Goal: Task Accomplishment & Management: Use online tool/utility

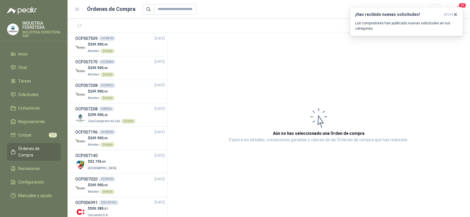
click at [31, 146] on span "Órdenes de Compra" at bounding box center [36, 151] width 37 height 13
click at [35, 133] on li "Cotizar 17" at bounding box center [34, 135] width 46 height 6
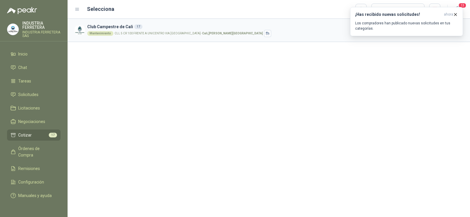
click at [141, 22] on article "Club Campestre de Cali 17 Mantenimiento CLL 5 CR 100 FRENTE A UNICENTRO VIA [GE…" at bounding box center [269, 30] width 402 height 23
click at [142, 30] on h3 "Club Campestre de Cali 17" at bounding box center [253, 26] width 332 height 6
click at [111, 29] on h3 "Club Campestre de Cali 17" at bounding box center [253, 26] width 332 height 6
click at [455, 13] on icon "button" at bounding box center [455, 14] width 5 height 5
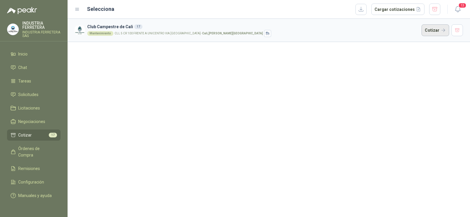
click at [433, 30] on button "Cotizar" at bounding box center [435, 30] width 28 height 12
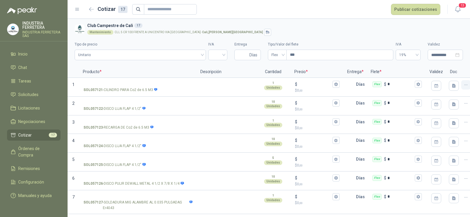
click at [464, 85] on icon "button" at bounding box center [465, 84] width 5 height 5
click at [442, 70] on button "Eliminar cotización" at bounding box center [444, 70] width 44 height 9
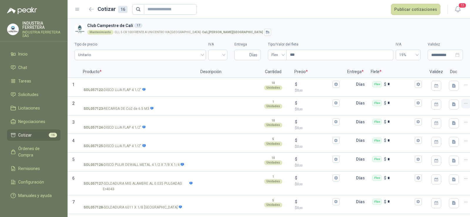
click at [464, 103] on icon "button" at bounding box center [465, 103] width 5 height 5
click at [459, 89] on button "Eliminar cotización" at bounding box center [444, 89] width 44 height 9
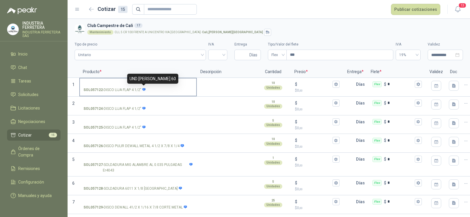
click at [144, 89] on icon at bounding box center [143, 89] width 3 height 3
click at [144, 87] on input "SOL057122 - DISCO LIJA FLAP 4 1/2"" at bounding box center [137, 84] width 109 height 4
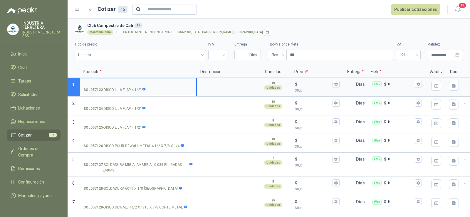
click at [127, 82] on input "SOL057122 - DISCO LIJA FLAP 4 1/2"" at bounding box center [137, 84] width 109 height 4
click at [216, 54] on input "search" at bounding box center [218, 54] width 12 height 9
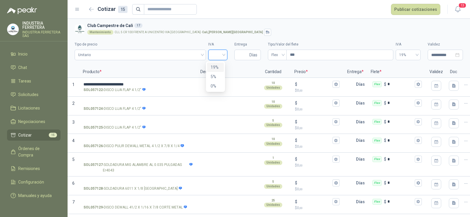
click at [214, 68] on div "19%" at bounding box center [215, 67] width 10 height 6
click at [238, 55] on input "Entrega" at bounding box center [243, 55] width 10 height 10
type input "*"
click at [223, 87] on textarea at bounding box center [226, 85] width 58 height 14
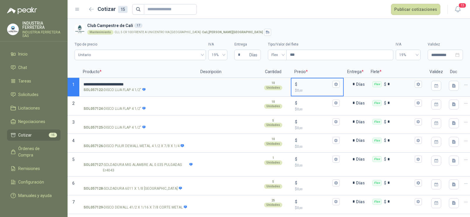
click at [304, 84] on input "$ $ 0 ,00" at bounding box center [314, 84] width 33 height 4
type input "*****"
click at [119, 102] on input "SOL057124 - DISCO LIJA FLAP 4 1/2"" at bounding box center [137, 103] width 109 height 4
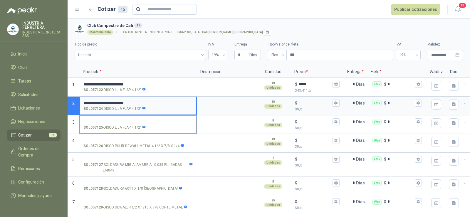
click at [122, 122] on input "SOL057125 - DISCO LIJA FLAP 4 1/2"" at bounding box center [137, 122] width 109 height 4
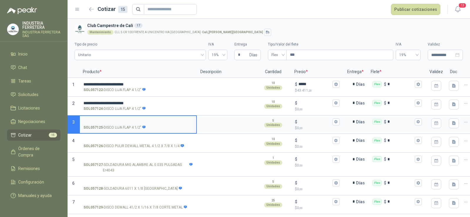
click at [109, 120] on input "SOL057125 - DISCO LIJA FLAP 4 1/2"" at bounding box center [137, 122] width 109 height 4
click at [313, 99] on div "$ $ 0 ,00" at bounding box center [317, 105] width 52 height 17
click at [313, 101] on input "$ $ 0 ,00" at bounding box center [314, 103] width 33 height 4
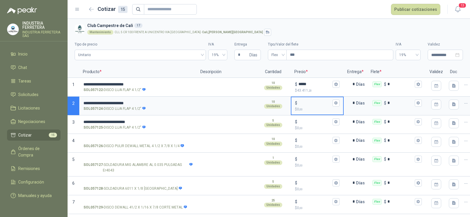
click at [306, 102] on input "$ $ 0 ,00" at bounding box center [314, 103] width 33 height 4
type input "*****"
click at [306, 123] on input "$ $ 0 ,00" at bounding box center [314, 121] width 33 height 4
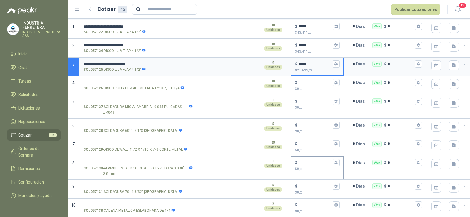
scroll to position [88, 0]
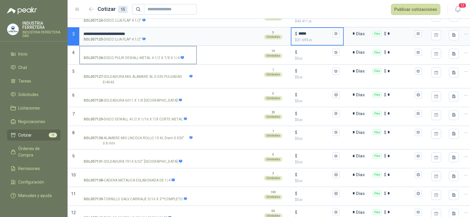
type input "*****"
click at [113, 48] on label "SOL057126 - DISCO PULIR [PERSON_NAME] METAL 4 1/2 X 7/8 X 1/4" at bounding box center [138, 54] width 116 height 17
click at [113, 50] on input "SOL057126 - DISCO PULIR [PERSON_NAME] METAL 4 1/2 X 7/8 X 1/4" at bounding box center [137, 52] width 109 height 4
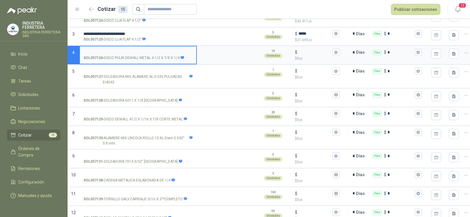
click at [115, 52] on input "SOL057126 - DISCO PULIR [PERSON_NAME] METAL 4 1/2 X 7/8 X 1/4" at bounding box center [137, 52] width 109 height 4
click at [302, 53] on input "$ $ 0 ,00" at bounding box center [314, 52] width 33 height 4
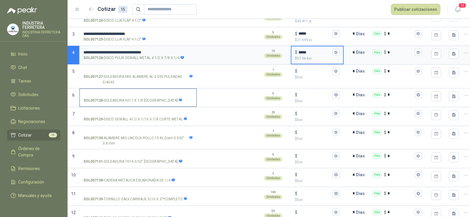
type input "*****"
click at [119, 96] on input "SOL057128 - SOLDADURA 6011 X 1/8 [GEOGRAPHIC_DATA]" at bounding box center [137, 95] width 109 height 4
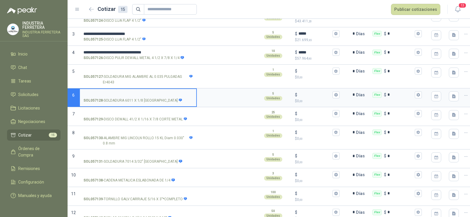
click at [132, 93] on input "SOL057128 - SOLDADURA 6011 X 1/8 [GEOGRAPHIC_DATA]" at bounding box center [137, 95] width 109 height 4
click at [309, 89] on div "$ $ 0 ,00" at bounding box center [317, 97] width 52 height 17
click at [309, 92] on input "$ $ 0 ,00" at bounding box center [314, 94] width 33 height 4
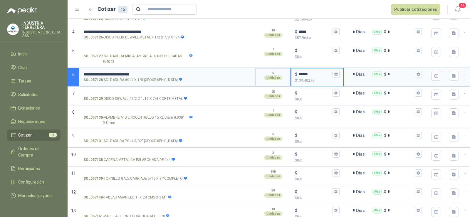
scroll to position [117, 0]
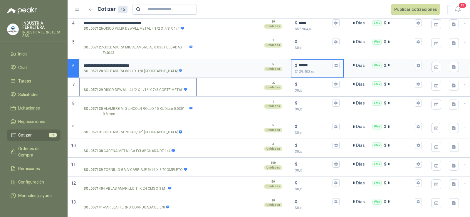
type input "******"
click at [134, 83] on input "SOL057129 - DISCO [PERSON_NAME] 41/2 X 1/16 X 7/8 CORTE METAL" at bounding box center [137, 84] width 109 height 4
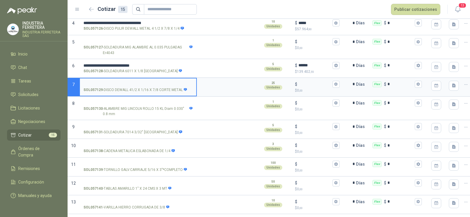
click at [117, 82] on input "SOL057129 - DISCO [PERSON_NAME] 41/2 X 1/16 X 7/8 CORTE METAL" at bounding box center [137, 84] width 109 height 4
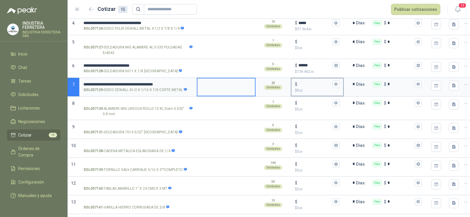
click at [318, 79] on div "$ $ 0 ,00" at bounding box center [317, 86] width 52 height 17
click at [318, 82] on input "$ $ 0 ,00" at bounding box center [314, 84] width 33 height 4
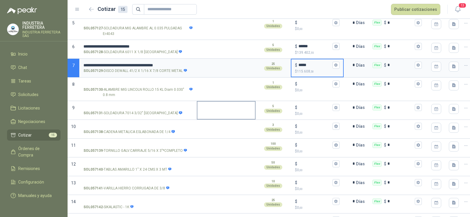
scroll to position [147, 0]
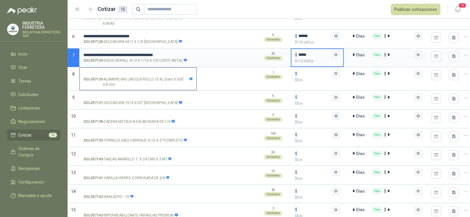
type input "*****"
click at [117, 72] on input "SOL057130 - ALAMBRE MIG LINCOLN ROLLO 15 KL Diam 0.030" 0.8 mm" at bounding box center [137, 74] width 109 height 4
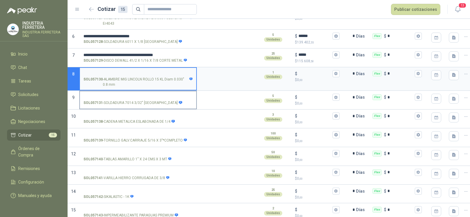
click at [120, 95] on input "SOL057131 - SOLDADURA 7014 3/32" [GEOGRAPHIC_DATA]" at bounding box center [137, 97] width 109 height 4
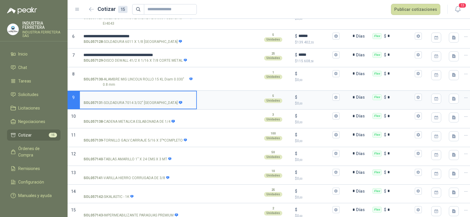
click at [120, 97] on input "SOL057131 - SOLDADURA 7014 3/32" [GEOGRAPHIC_DATA]" at bounding box center [137, 97] width 109 height 4
click at [312, 95] on input "$ $ 0 ,00" at bounding box center [314, 97] width 33 height 4
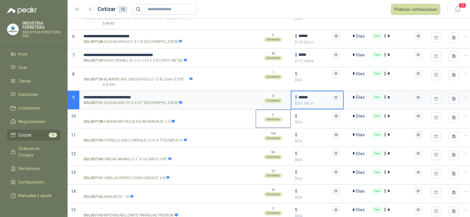
type input "******"
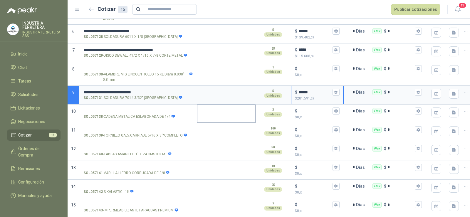
scroll to position [156, 0]
click at [136, 109] on input "SOL057138 - [PERSON_NAME] METALICA ESLABONADA DE 1/4" at bounding box center [137, 111] width 109 height 4
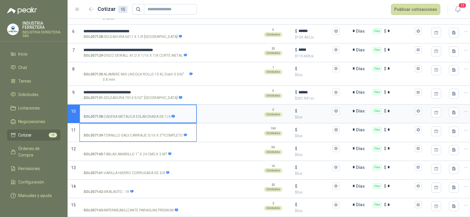
click at [112, 124] on label "SOL057139 - [PERSON_NAME].CARRIAJE 5/16 X 3"*COMPLETO" at bounding box center [138, 132] width 116 height 17
click at [112, 128] on input "SOL057139 - [PERSON_NAME].CARRIAJE 5/16 X 3"*COMPLETO" at bounding box center [137, 130] width 109 height 4
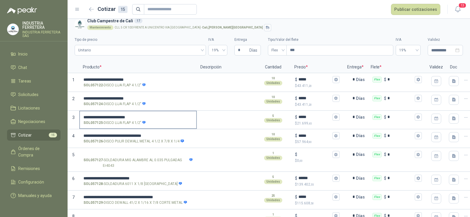
scroll to position [0, 0]
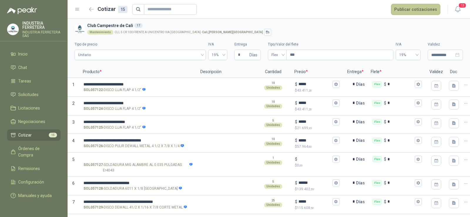
click at [409, 9] on button "Publicar cotizaciones" at bounding box center [415, 9] width 49 height 11
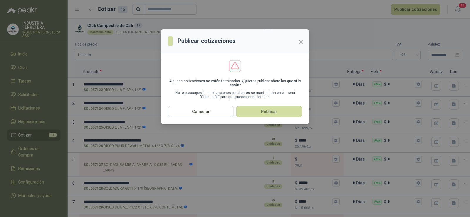
click at [267, 105] on section "Algunas cotizaciones no están terminadas. ¿Quieres publicar ahora las que sí lo…" at bounding box center [235, 79] width 148 height 53
click at [268, 108] on button "Publicar" at bounding box center [269, 111] width 66 height 11
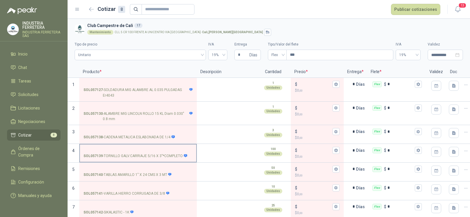
scroll to position [25, 0]
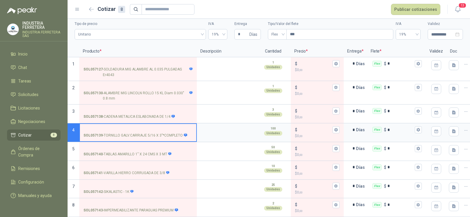
click at [138, 128] on input "SOL057139 - [PERSON_NAME].CARRIAJE 5/16 X 3"*COMPLETO" at bounding box center [137, 130] width 109 height 4
click at [319, 128] on input "$ $ 0 ,00" at bounding box center [314, 130] width 33 height 4
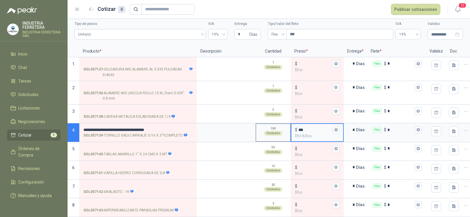
scroll to position [0, 0]
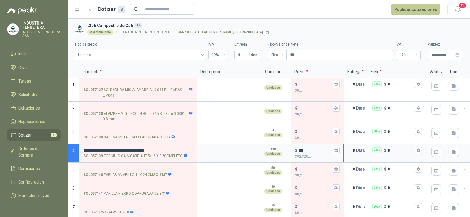
type input "***"
click at [405, 13] on button "Publicar cotizaciones" at bounding box center [415, 9] width 49 height 11
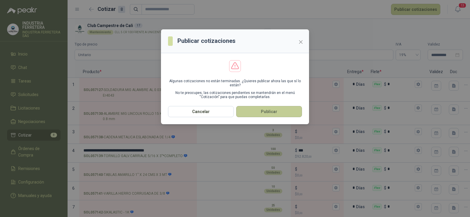
click at [273, 112] on button "Publicar" at bounding box center [269, 111] width 66 height 11
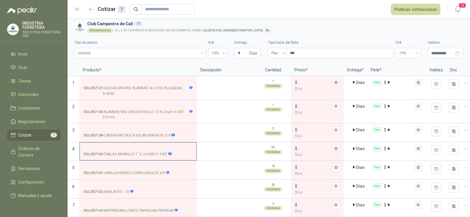
scroll to position [6, 0]
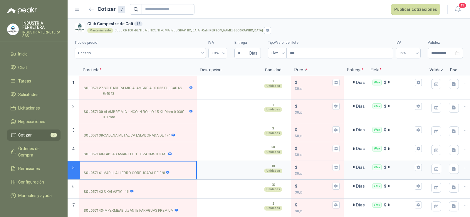
click at [125, 165] on input "SOL057141 - VARILLA HIERRO CORRUGADA DE 3/8" at bounding box center [137, 167] width 109 height 4
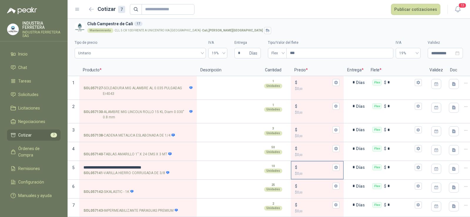
click at [311, 165] on input "$ $ 0 ,00" at bounding box center [314, 167] width 33 height 4
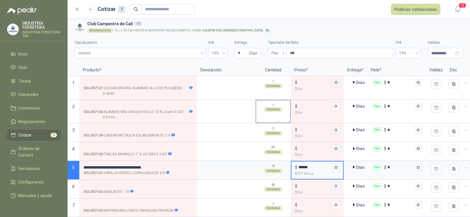
type input "******"
click at [288, 28] on div "Mantenimiento CLL 5 CR 100 FRENTE A UNICENTRO VIA [GEOGRAPHIC_DATA] - [GEOGRAPH…" at bounding box center [273, 30] width 373 height 7
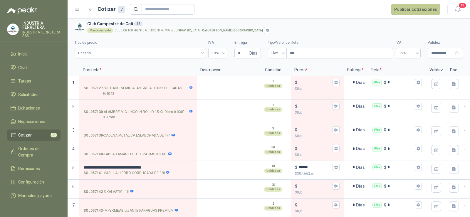
click at [408, 13] on button "Publicar cotizaciones" at bounding box center [415, 9] width 49 height 11
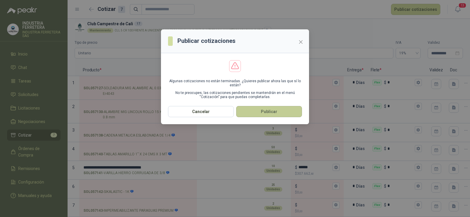
click at [265, 110] on button "Publicar" at bounding box center [269, 111] width 66 height 11
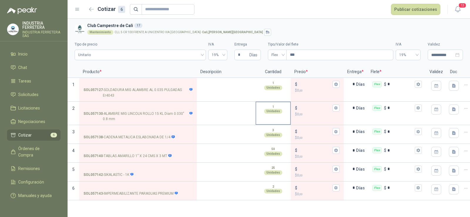
scroll to position [0, 0]
click at [126, 168] on input "SOL057142 - SIKALASTIC - 1K" at bounding box center [137, 169] width 109 height 4
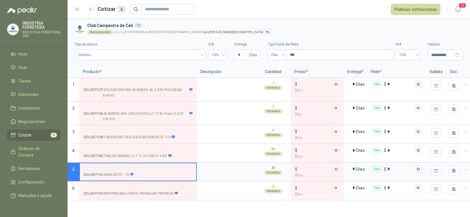
click at [108, 168] on input "SOL057142 - SIKALASTIC - 1K" at bounding box center [137, 169] width 109 height 4
click at [312, 168] on input "$ $ 0 ,00" at bounding box center [314, 169] width 33 height 4
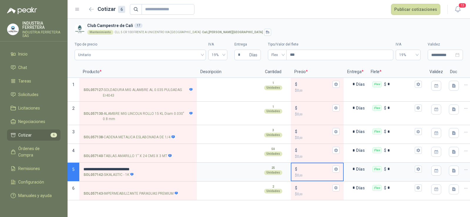
click at [308, 167] on input "$ $ 0 ,00" at bounding box center [314, 169] width 33 height 4
click at [304, 166] on div "$" at bounding box center [317, 169] width 45 height 7
click at [304, 167] on input "$ $ 0 ,00" at bounding box center [314, 169] width 33 height 4
click at [304, 168] on input "$ $ 0 ,00" at bounding box center [314, 169] width 33 height 4
click at [159, 171] on input "**********" at bounding box center [137, 169] width 109 height 4
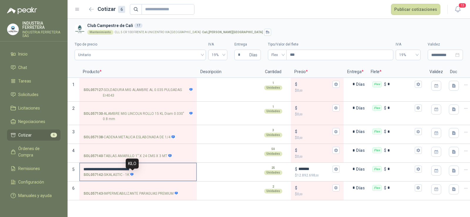
click at [132, 175] on icon at bounding box center [131, 174] width 3 height 3
click at [132, 171] on input "**********" at bounding box center [137, 169] width 109 height 4
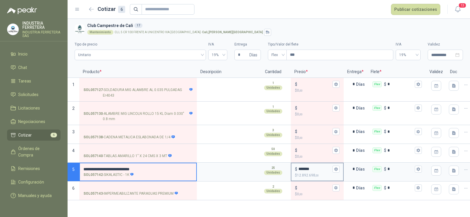
click at [306, 168] on input "*******" at bounding box center [314, 169] width 33 height 4
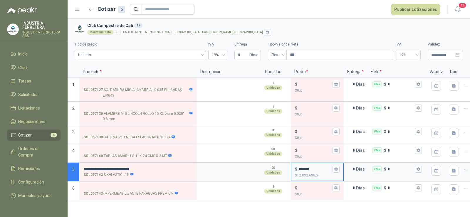
click at [306, 168] on input "*******" at bounding box center [314, 169] width 33 height 4
type input "******"
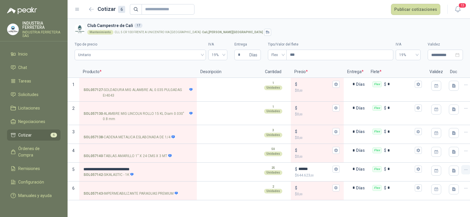
click at [466, 171] on icon "button" at bounding box center [465, 169] width 5 height 5
click at [433, 155] on button "Eliminar cotización" at bounding box center [444, 155] width 44 height 9
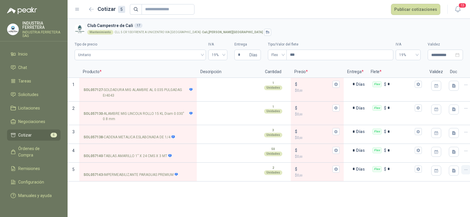
click at [466, 169] on icon "button" at bounding box center [465, 169] width 3 height 0
click at [435, 156] on button "Eliminar cotización" at bounding box center [444, 155] width 44 height 9
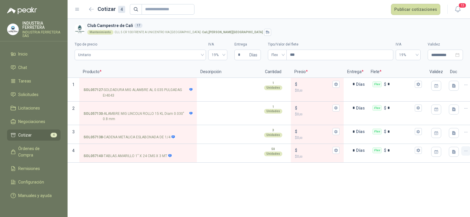
click at [466, 148] on button "button" at bounding box center [465, 150] width 9 height 9
click at [454, 137] on button "Eliminar cotización" at bounding box center [444, 136] width 44 height 9
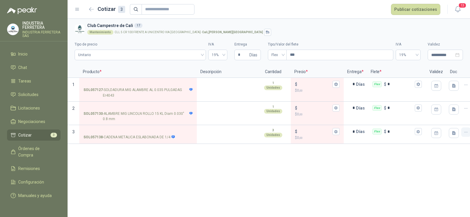
click at [467, 134] on icon "button" at bounding box center [465, 132] width 5 height 5
click at [443, 116] on button "Eliminar cotización" at bounding box center [444, 117] width 44 height 9
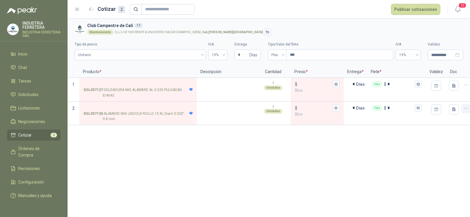
click at [465, 107] on icon "button" at bounding box center [465, 108] width 5 height 5
click at [439, 93] on button "Eliminar cotización" at bounding box center [444, 94] width 44 height 9
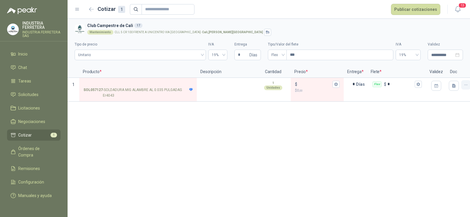
click at [469, 83] on button "button" at bounding box center [465, 84] width 9 height 9
click at [445, 71] on button "Eliminar cotización" at bounding box center [444, 70] width 44 height 9
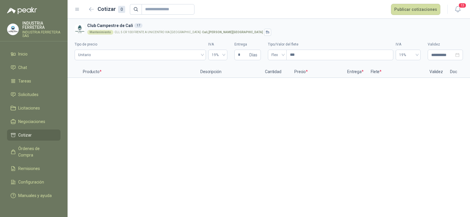
click at [307, 119] on div "**********" at bounding box center [269, 118] width 402 height 198
click at [27, 94] on span "Solicitudes" at bounding box center [28, 94] width 20 height 6
